Goal: Task Accomplishment & Management: Use online tool/utility

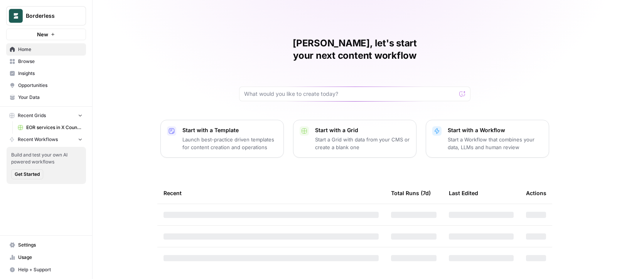
click at [47, 125] on span "EOR services in X Country" at bounding box center [54, 127] width 56 height 7
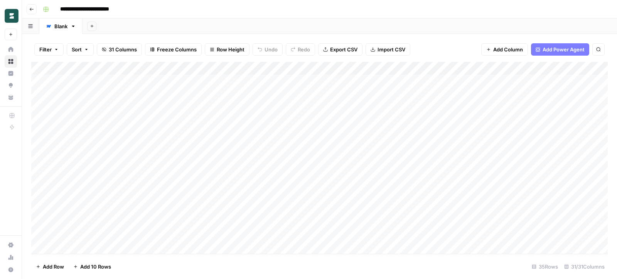
click at [254, 69] on div "Add Column" at bounding box center [319, 158] width 577 height 192
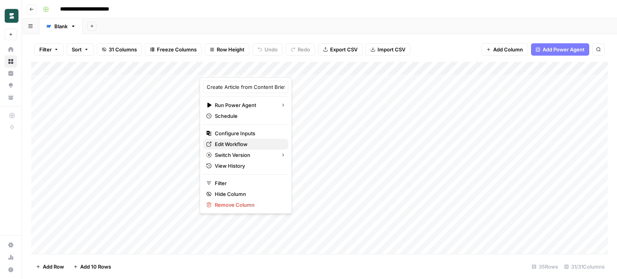
click at [234, 140] on span "Edit Workflow" at bounding box center [249, 144] width 68 height 8
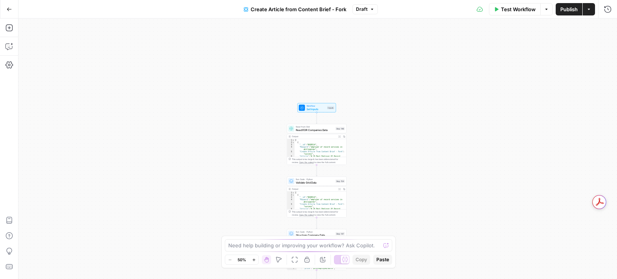
click at [311, 133] on div "Read from Grid Read EOR Companies Data Step 146 Copy step Delete step Add Note …" at bounding box center [317, 144] width 60 height 41
click at [307, 129] on span "Read EOR Companies Data" at bounding box center [315, 130] width 38 height 4
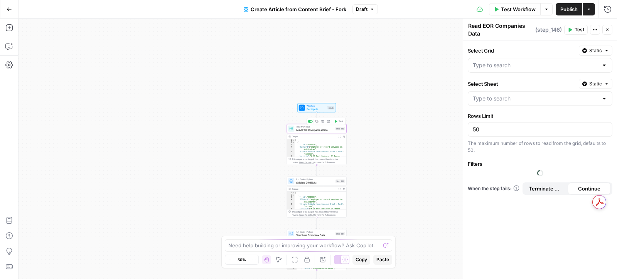
type input "Blank"
type input "EOR services in X Country"
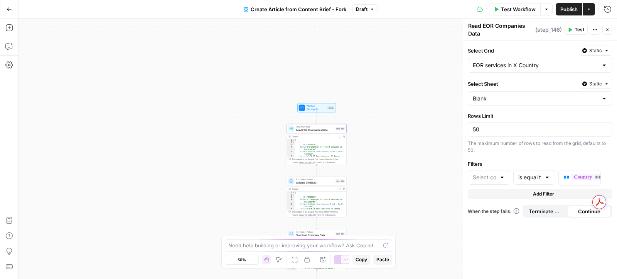
type input "Country"
click at [340, 136] on icon "button" at bounding box center [339, 136] width 2 height 2
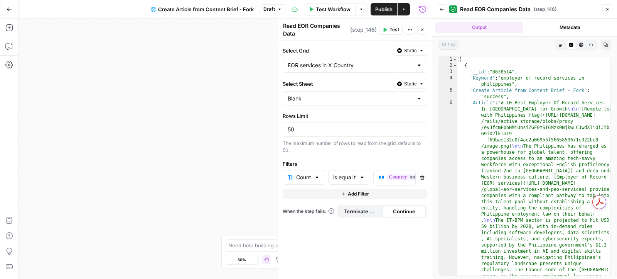
click at [313, 178] on div "Country" at bounding box center [304, 177] width 42 height 15
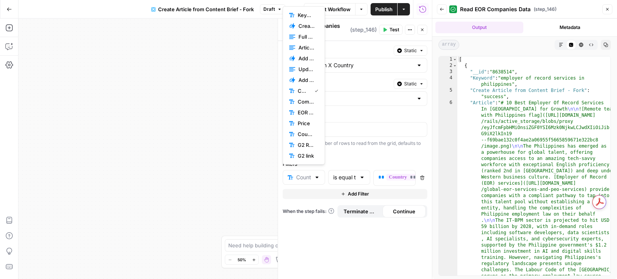
click at [348, 160] on label "Filters" at bounding box center [355, 164] width 145 height 8
type input "Country"
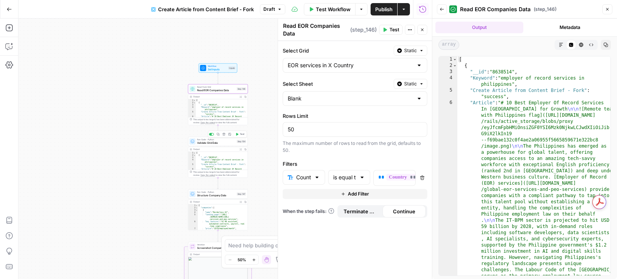
click at [209, 145] on div "Run Code · Python Validate Grid Data Step 154 Copy step Delete step Add Note Te…" at bounding box center [218, 141] width 60 height 9
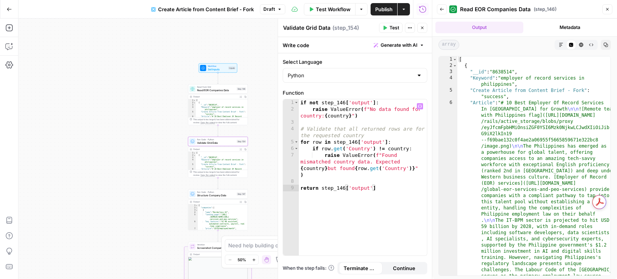
type textarea "**********"
click at [359, 126] on div "if not step_146 [ 'output' ] : raise ValueError ( f"No data found for country: …" at bounding box center [363, 184] width 128 height 170
click at [199, 91] on span "Read EOR Companies Data" at bounding box center [216, 90] width 38 height 4
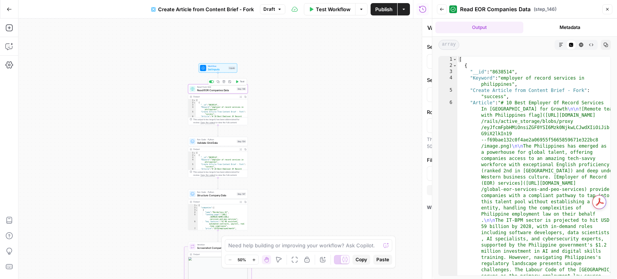
type textarea "Read EOR Companies Data"
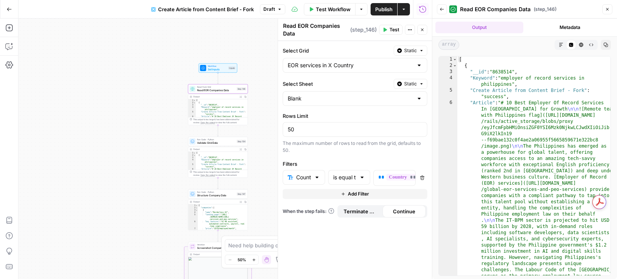
click at [7, 5] on button "Go Back" at bounding box center [9, 9] width 14 height 14
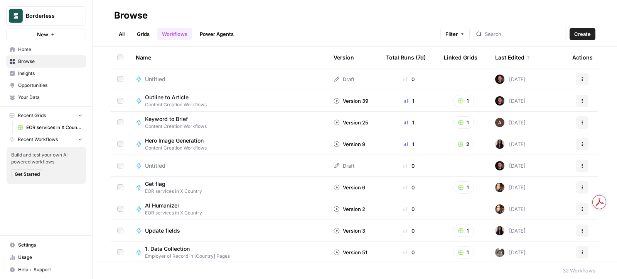
click at [31, 127] on span "EOR services in X Country" at bounding box center [54, 127] width 56 height 7
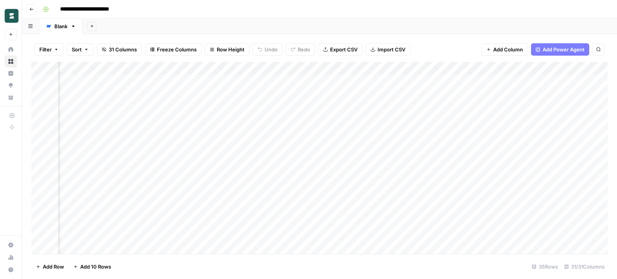
scroll to position [0, 277]
click at [188, 70] on div "Add Column" at bounding box center [319, 158] width 577 height 192
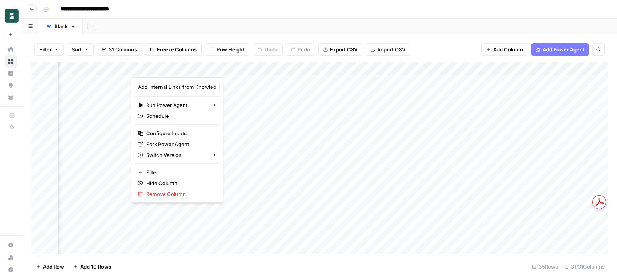
scroll to position [0, 0]
click at [323, 68] on div "Add Column" at bounding box center [319, 158] width 577 height 192
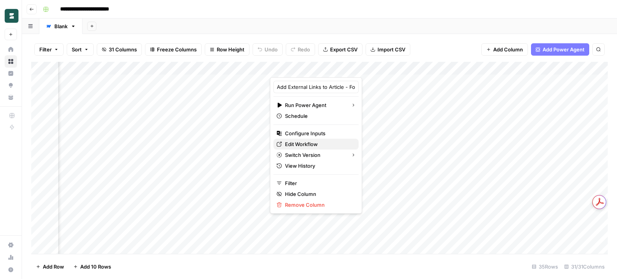
click at [307, 142] on span "Edit Workflow" at bounding box center [319, 144] width 68 height 8
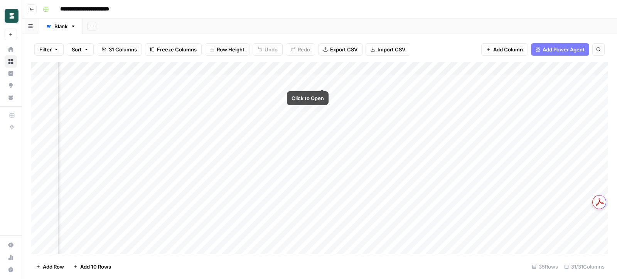
click at [325, 63] on div "Add Column" at bounding box center [319, 158] width 577 height 192
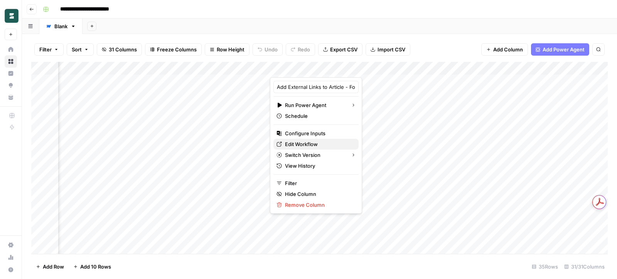
click at [293, 144] on span "Edit Workflow" at bounding box center [319, 144] width 68 height 8
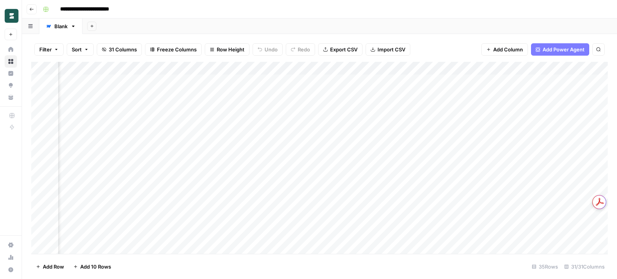
click at [397, 69] on div "Add Column" at bounding box center [319, 158] width 577 height 192
click at [458, 50] on div "Filter Sort 31 Columns Freeze Columns Row Height Undo Redo Export CSV Import CS…" at bounding box center [319, 49] width 577 height 25
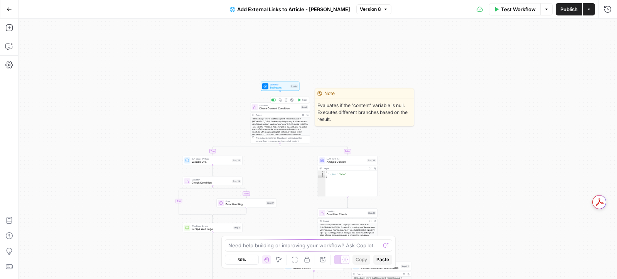
click at [279, 106] on span "Check Content Condition" at bounding box center [279, 108] width 40 height 4
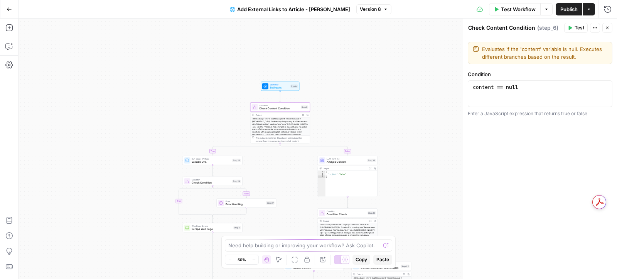
click at [333, 165] on div "LLM · GPT-4.1 Analyze Content Step 36 Copy step Delete step Edit Note Test Outp…" at bounding box center [348, 175] width 60 height 41
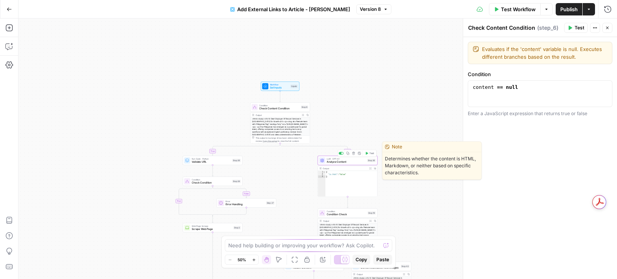
click at [328, 157] on span "LLM · GPT-4.1" at bounding box center [346, 158] width 39 height 3
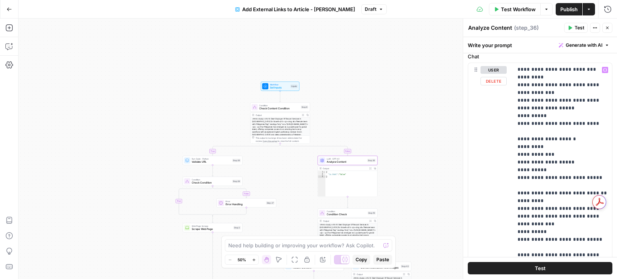
scroll to position [292, 0]
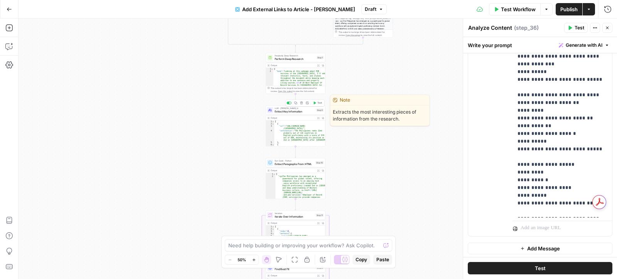
click at [287, 108] on span "LLM · [PERSON_NAME] 4" at bounding box center [295, 107] width 40 height 3
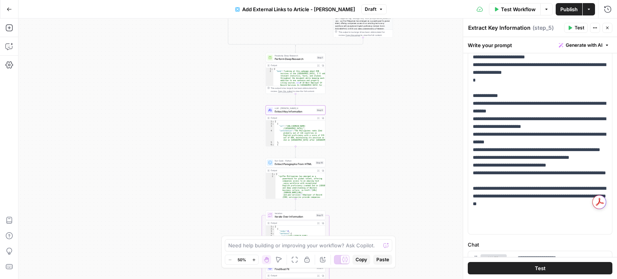
scroll to position [130, 0]
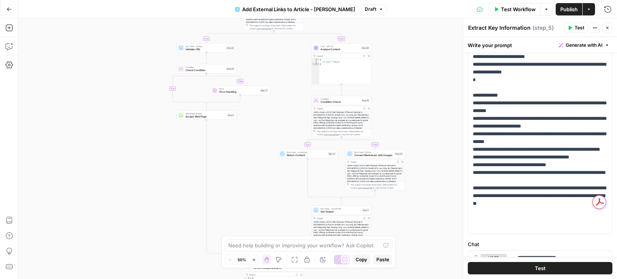
click at [10, 12] on button "Go Back" at bounding box center [9, 9] width 14 height 14
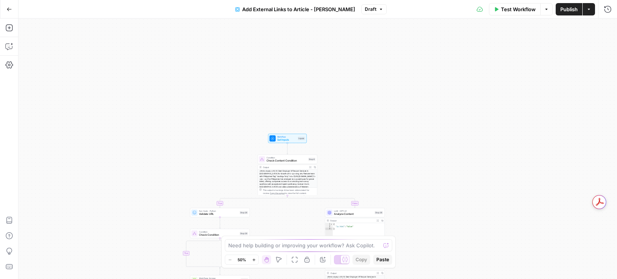
click at [368, 9] on button "Draft" at bounding box center [374, 9] width 25 height 10
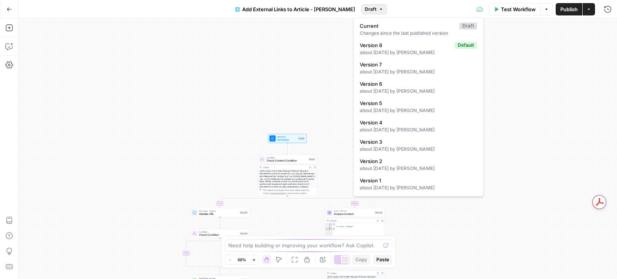
click at [509, 79] on div "false true false true false true Workflow Set Inputs Inputs Condition Check Con…" at bounding box center [318, 149] width 599 height 260
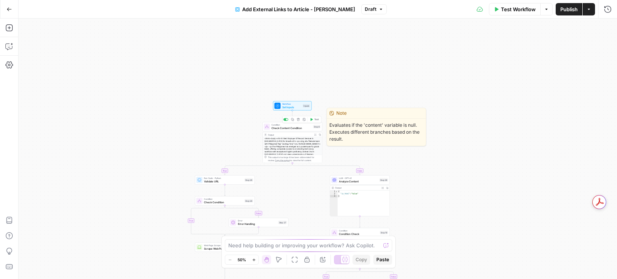
click at [290, 128] on span "Check Content Condition" at bounding box center [292, 128] width 40 height 4
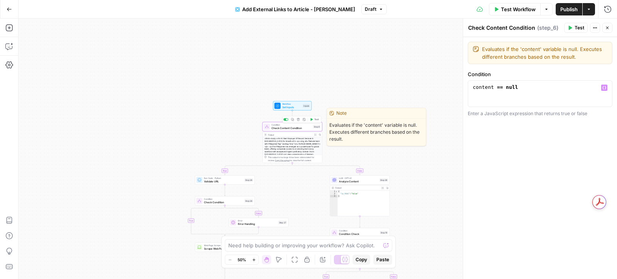
type textarea "**********"
click at [519, 95] on div "content == null" at bounding box center [540, 100] width 138 height 33
click at [284, 108] on span "Set Inputs" at bounding box center [291, 107] width 19 height 4
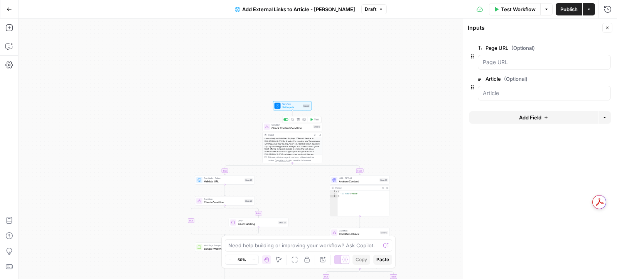
click at [274, 127] on span "Check Content Condition" at bounding box center [292, 128] width 40 height 4
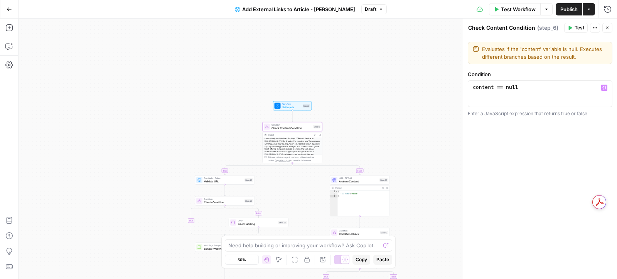
type textarea "**********"
click at [524, 93] on div "content == null" at bounding box center [540, 100] width 138 height 33
